Goal: Task Accomplishment & Management: Use online tool/utility

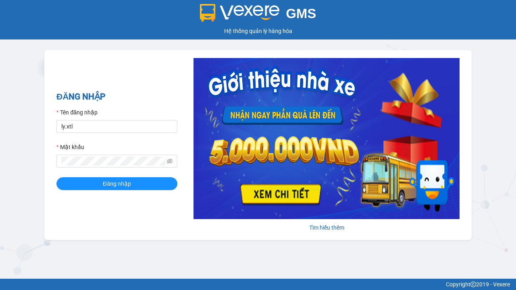
type input "ly.xtl"
click at [117, 183] on span "Đăng nhập" at bounding box center [117, 183] width 28 height 9
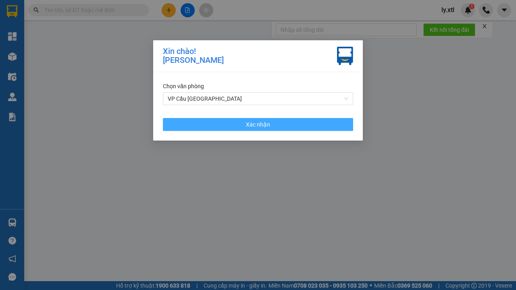
click at [258, 124] on span "Xác nhận" at bounding box center [258, 124] width 24 height 9
